Goal: Navigation & Orientation: Find specific page/section

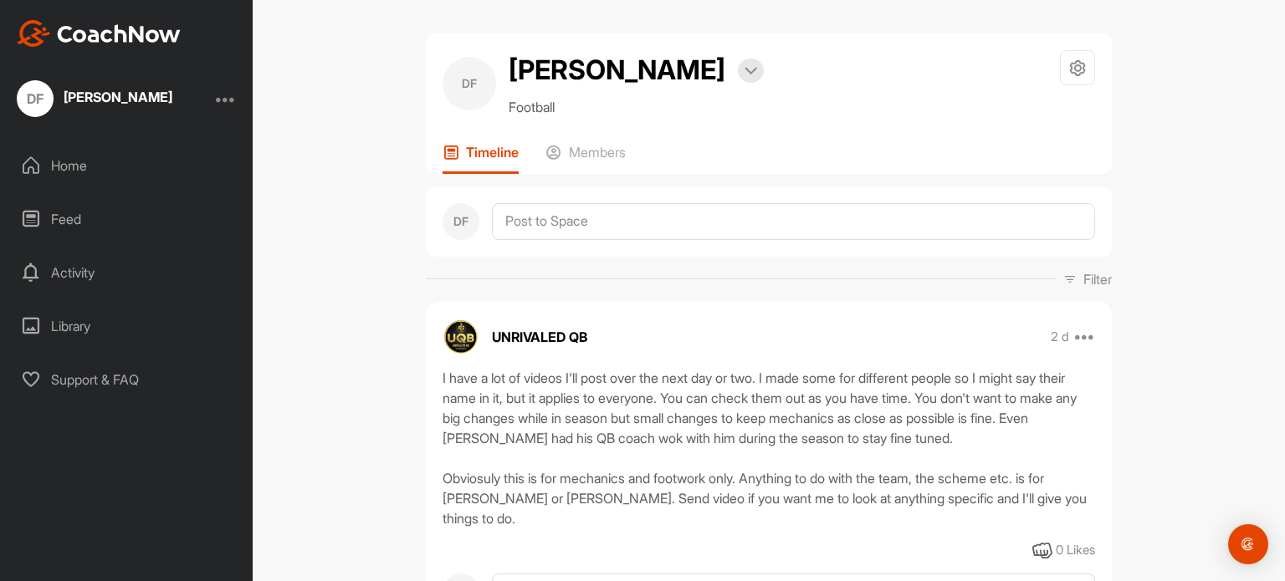
scroll to position [75, 0]
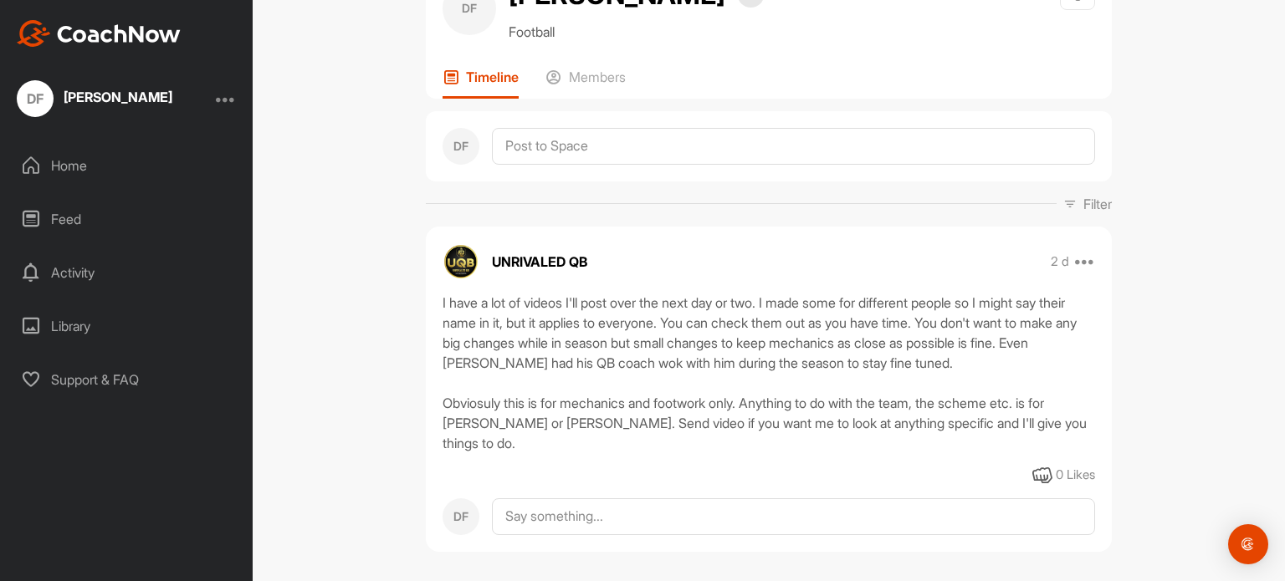
click at [1088, 466] on div "0 Likes" at bounding box center [1075, 475] width 39 height 19
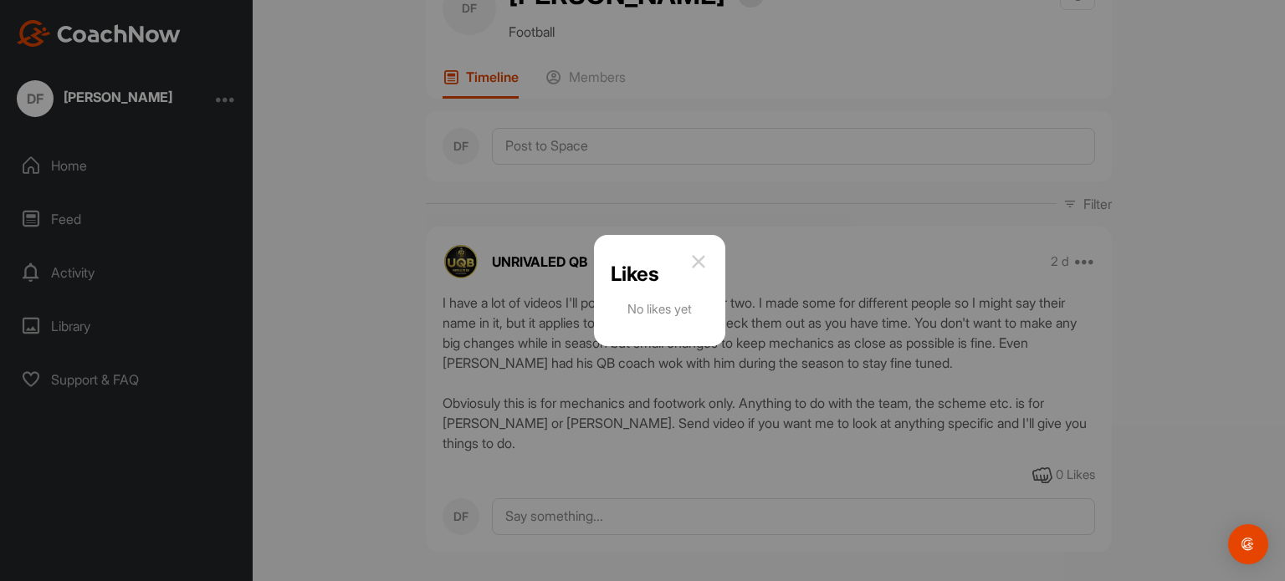
click at [703, 255] on img at bounding box center [698, 262] width 20 height 20
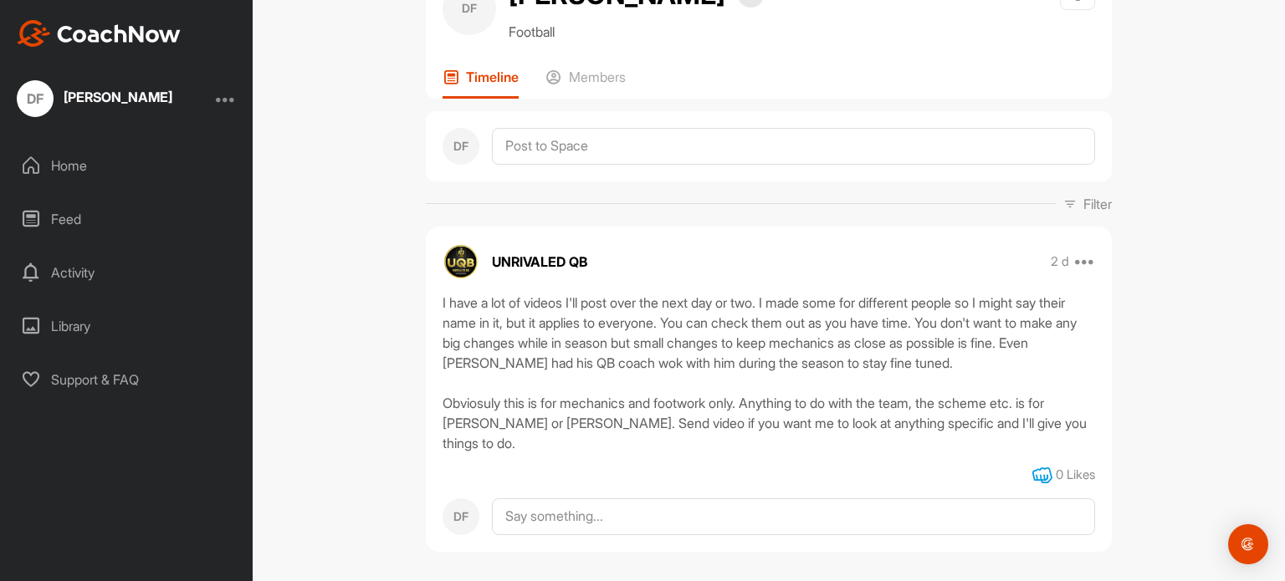
click at [1037, 466] on icon at bounding box center [1042, 476] width 20 height 20
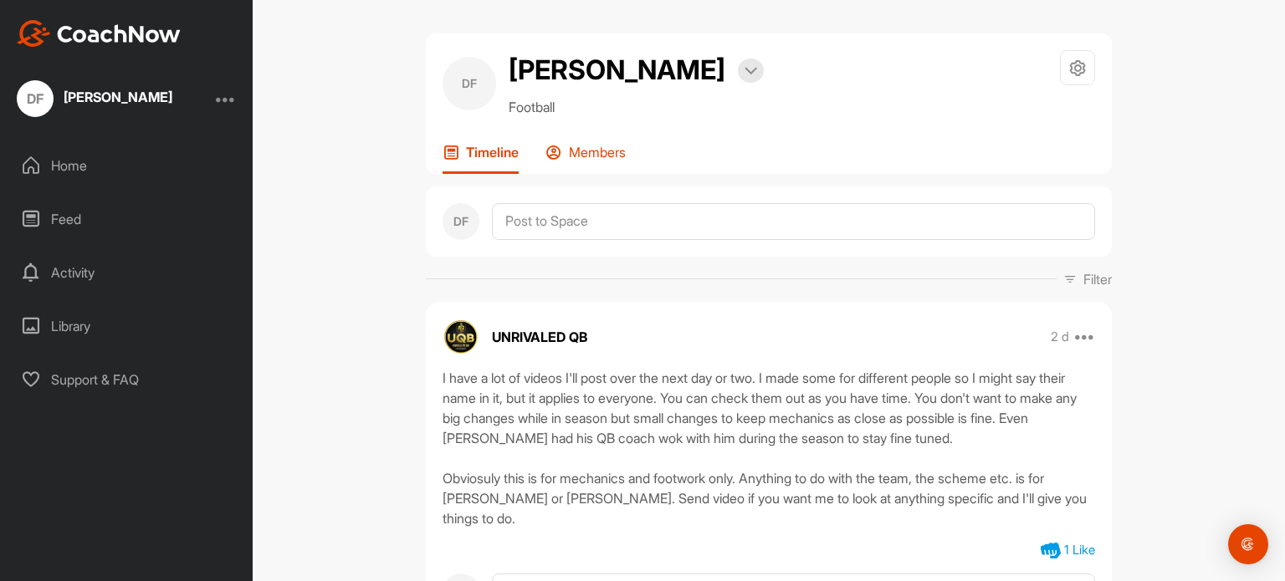
click at [581, 156] on p "Members" at bounding box center [597, 152] width 57 height 17
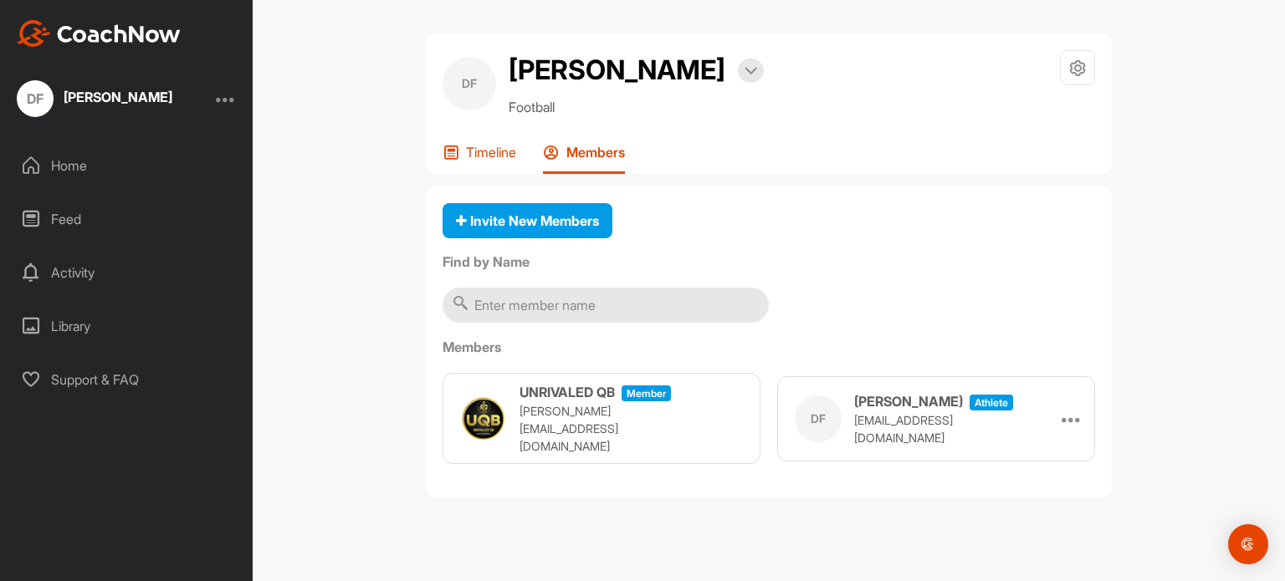
click at [481, 146] on p "Timeline" at bounding box center [491, 152] width 50 height 17
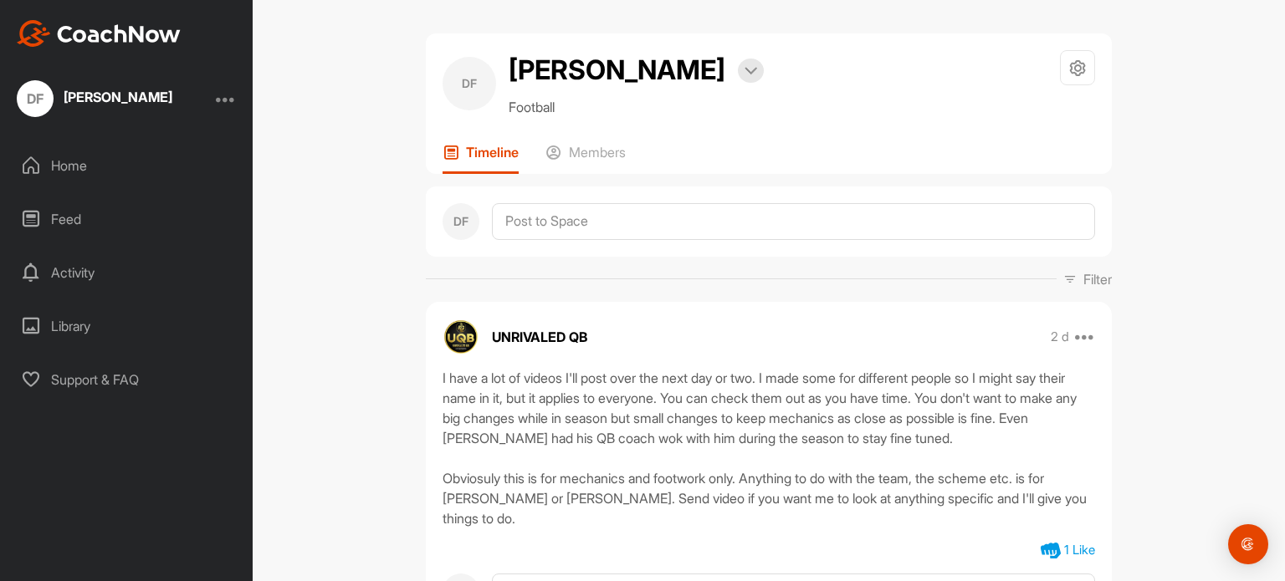
click at [94, 167] on div "Home" at bounding box center [127, 166] width 236 height 42
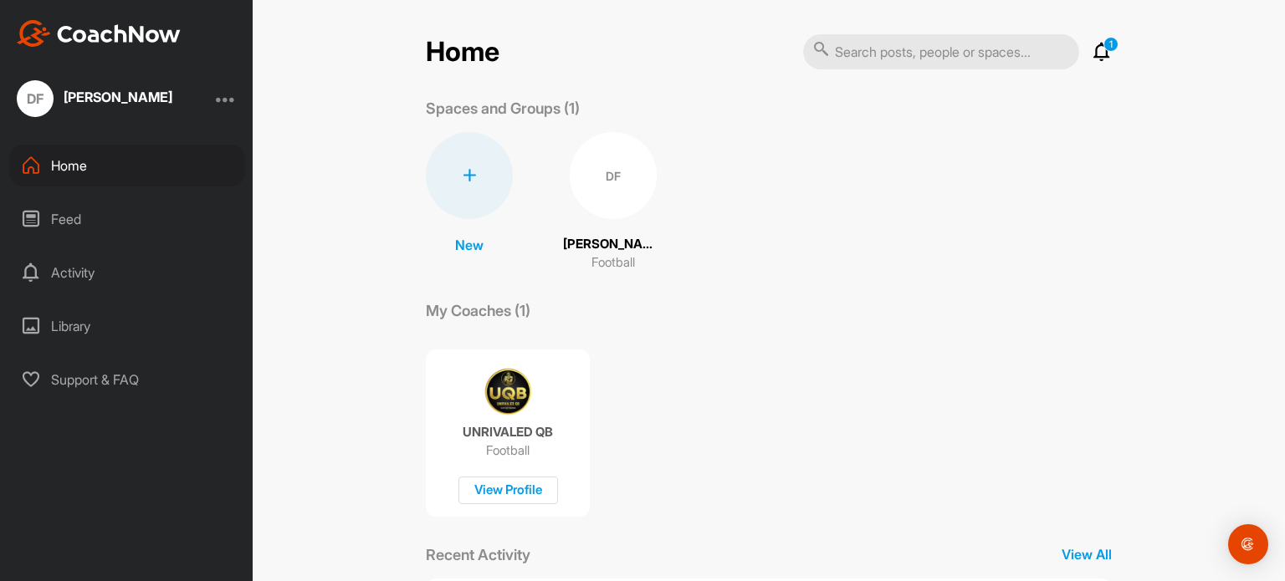
scroll to position [97, 0]
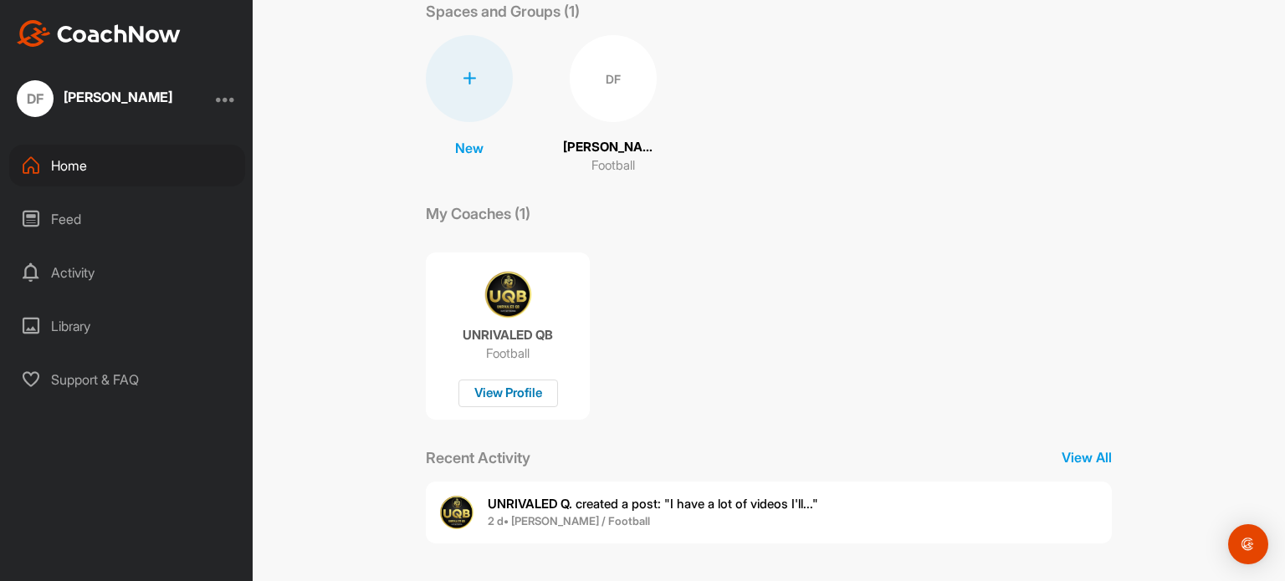
click at [530, 397] on div "View Profile" at bounding box center [508, 394] width 100 height 28
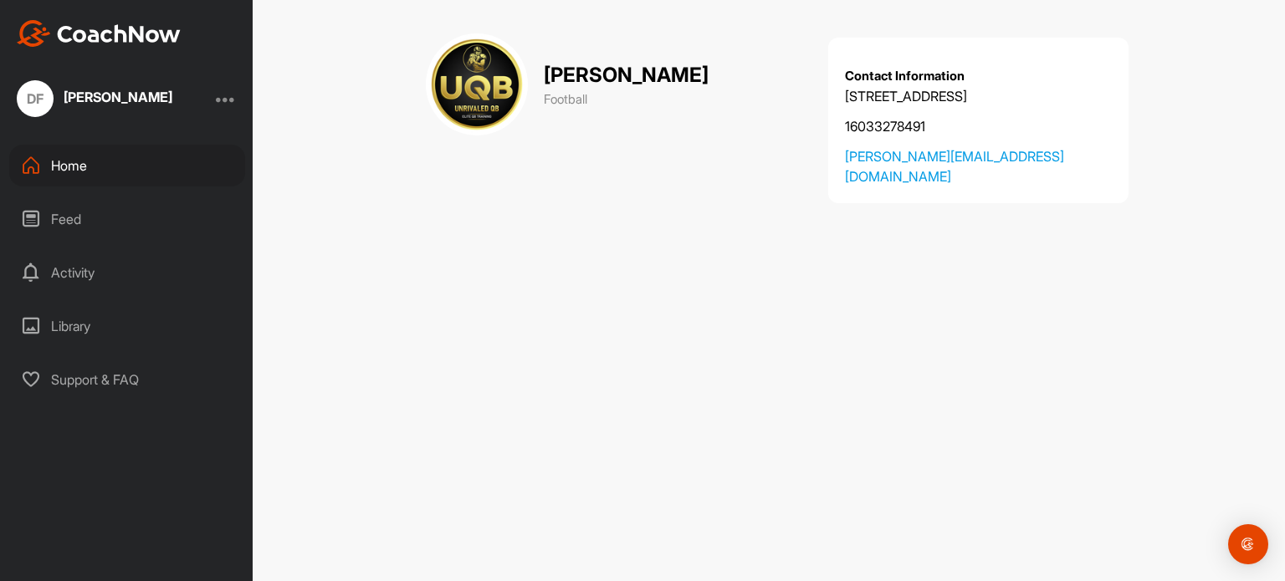
click at [150, 160] on div "Home" at bounding box center [127, 166] width 236 height 42
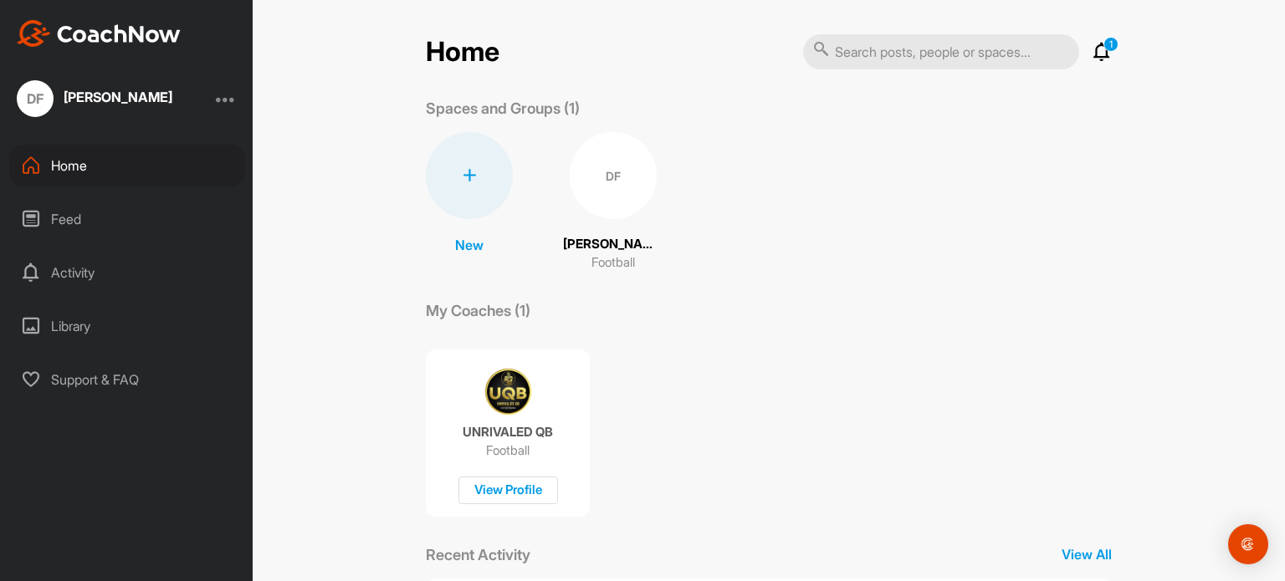
scroll to position [97, 0]
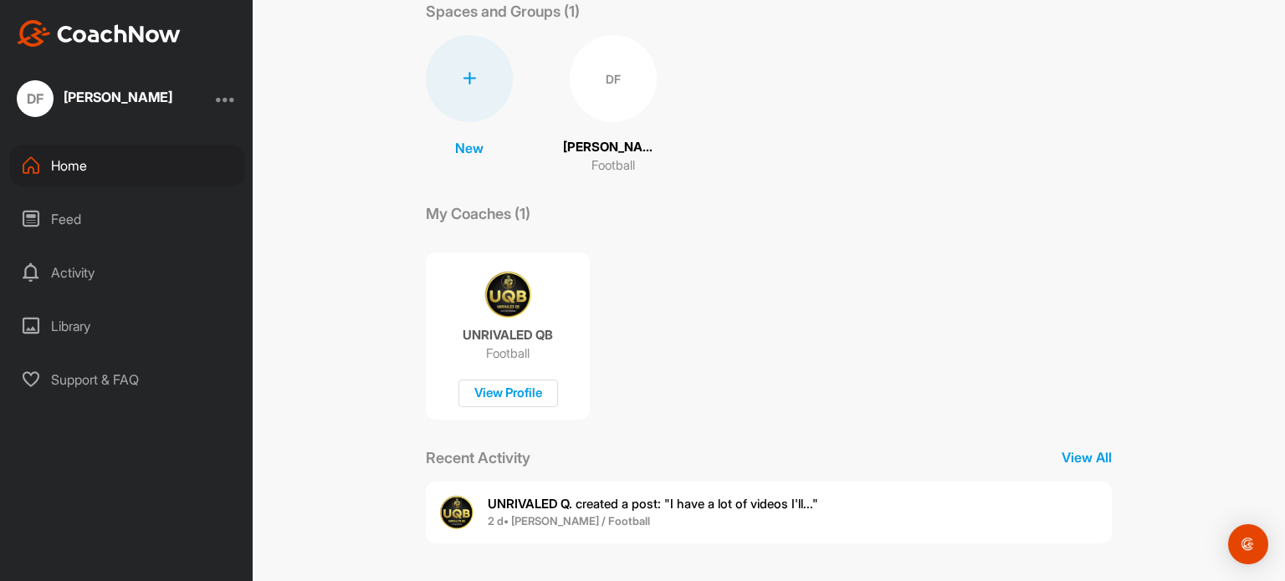
click at [710, 529] on span "2 d • [PERSON_NAME] / Football" at bounding box center [653, 522] width 330 height 17
